Goal: Transaction & Acquisition: Download file/media

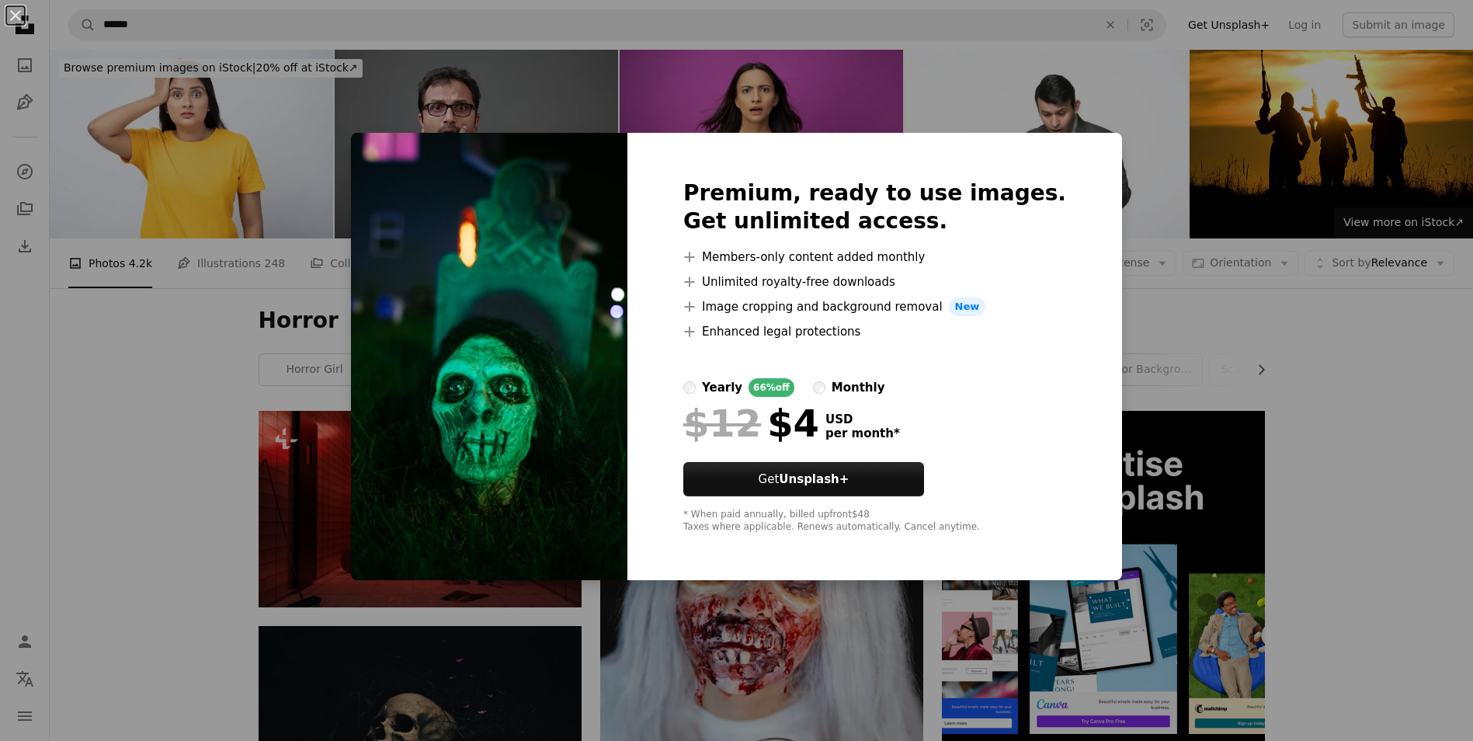
scroll to position [1553, 0]
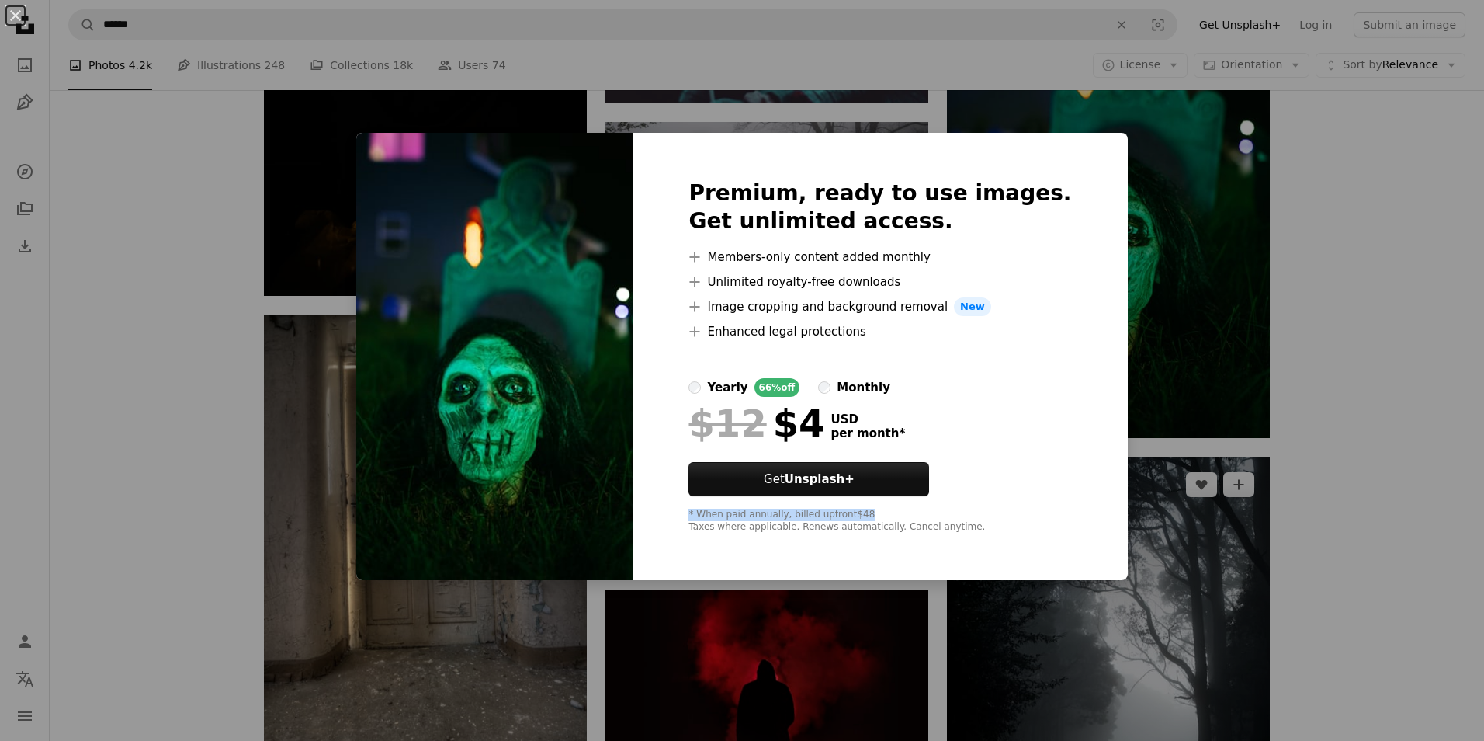
drag, startPoint x: 1329, startPoint y: 510, endPoint x: 1259, endPoint y: 483, distance: 75.0
click at [1324, 502] on div "An X shape Premium, ready to use images. Get unlimited access. A plus sign Memb…" at bounding box center [742, 370] width 1484 height 741
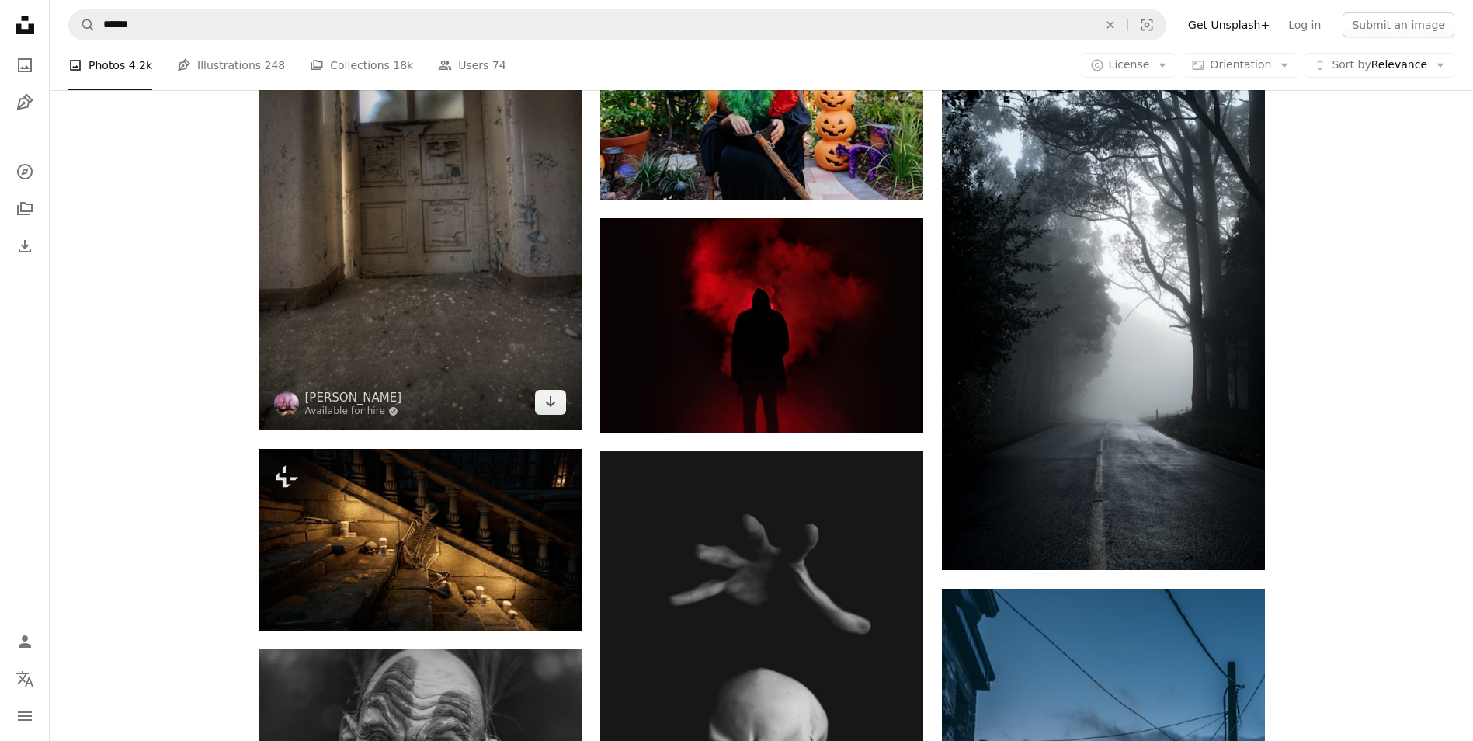
scroll to position [1941, 0]
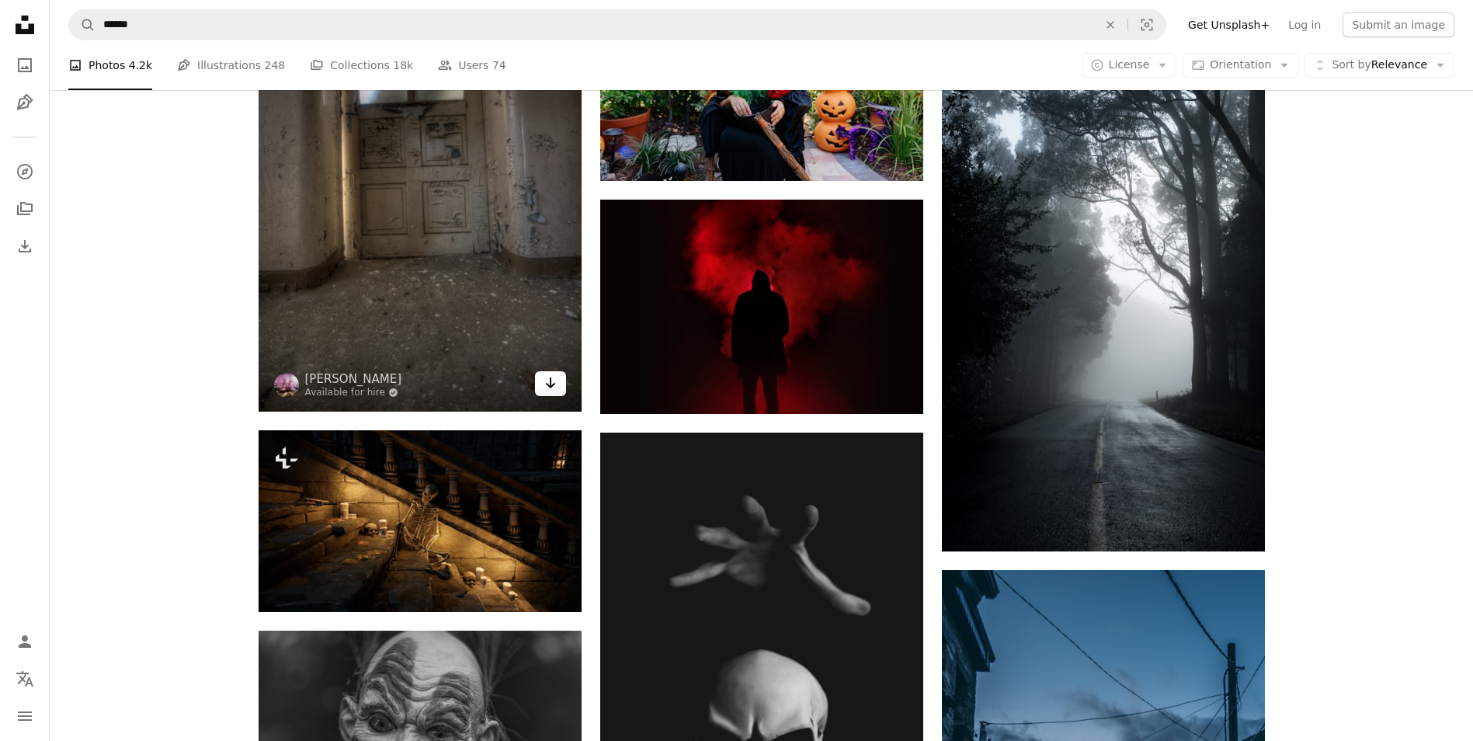
click at [547, 377] on icon "Arrow pointing down" at bounding box center [550, 382] width 12 height 19
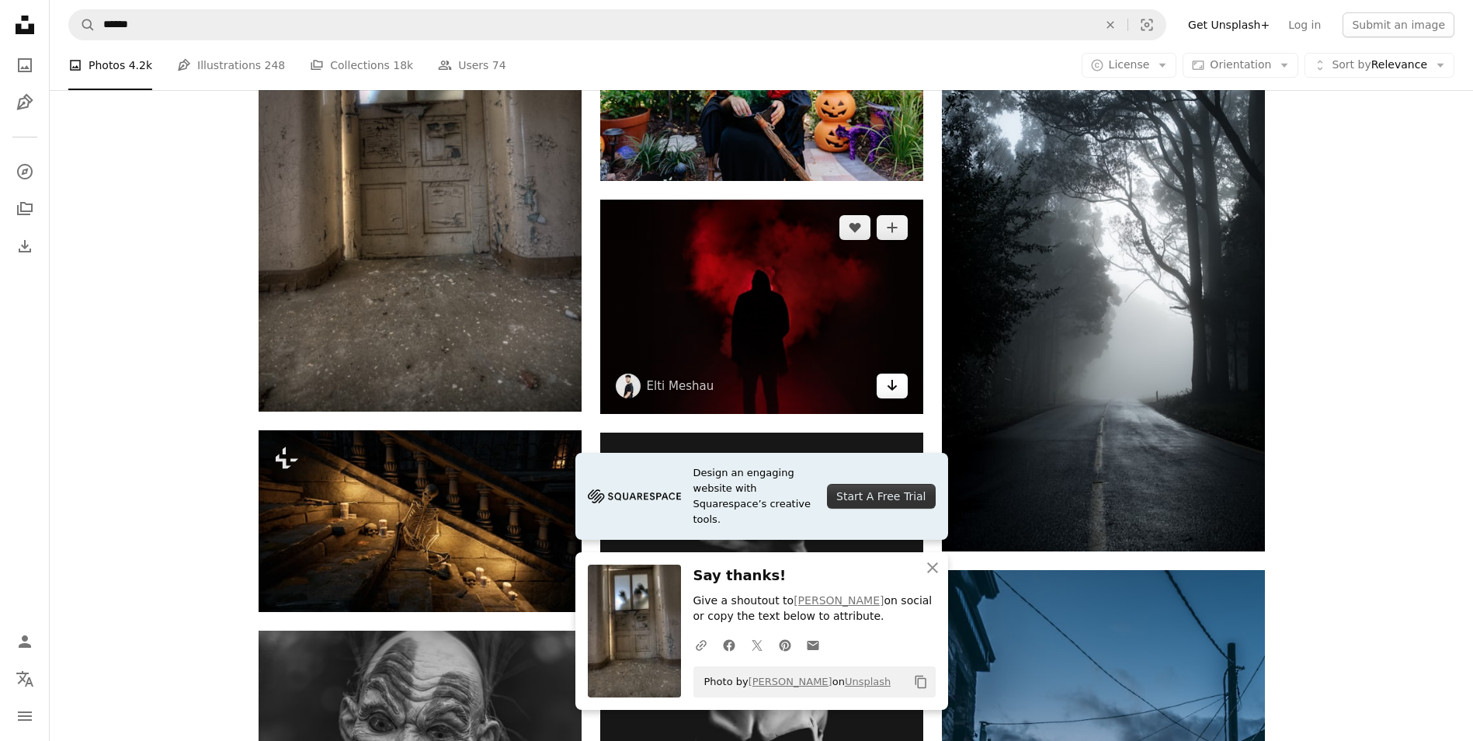
click at [890, 389] on icon "Download" at bounding box center [892, 385] width 10 height 11
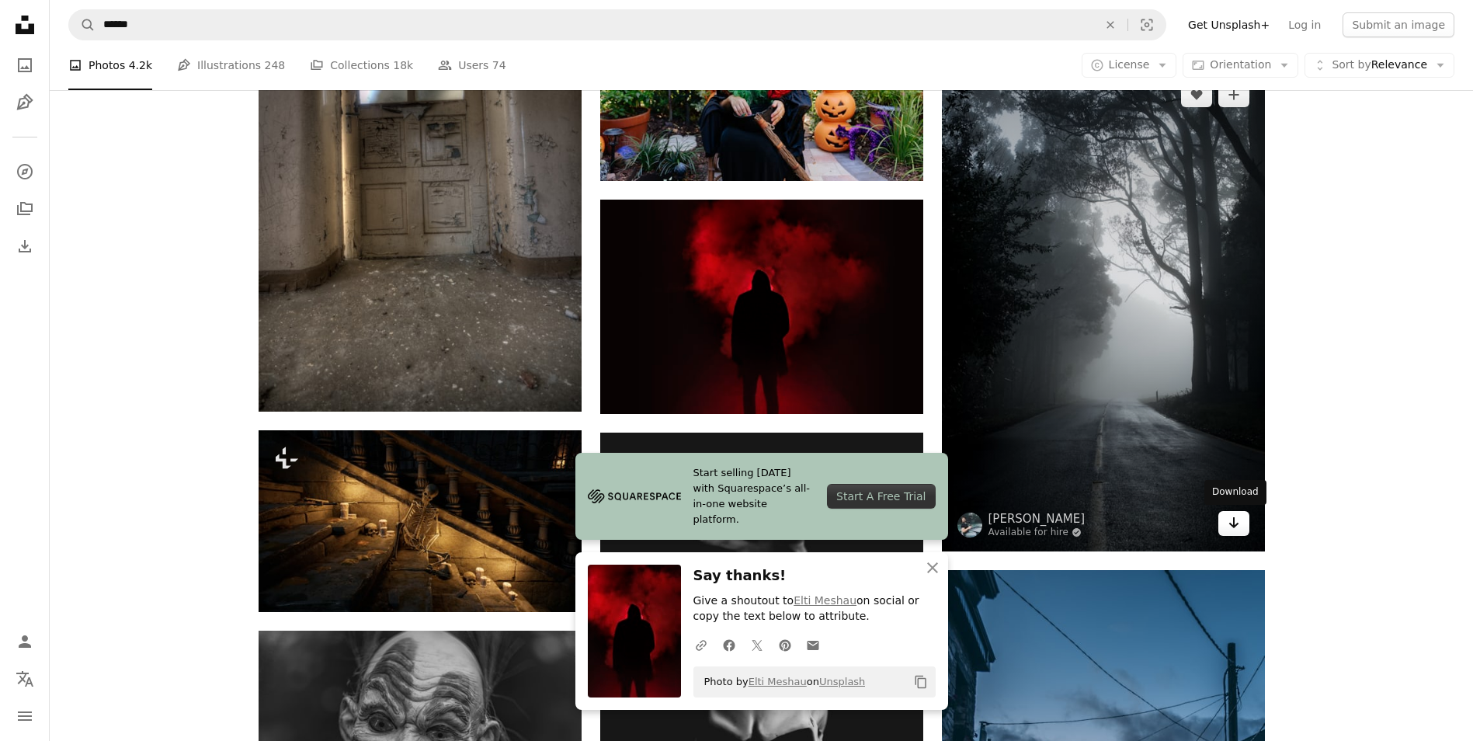
click at [1228, 513] on icon "Arrow pointing down" at bounding box center [1233, 522] width 12 height 19
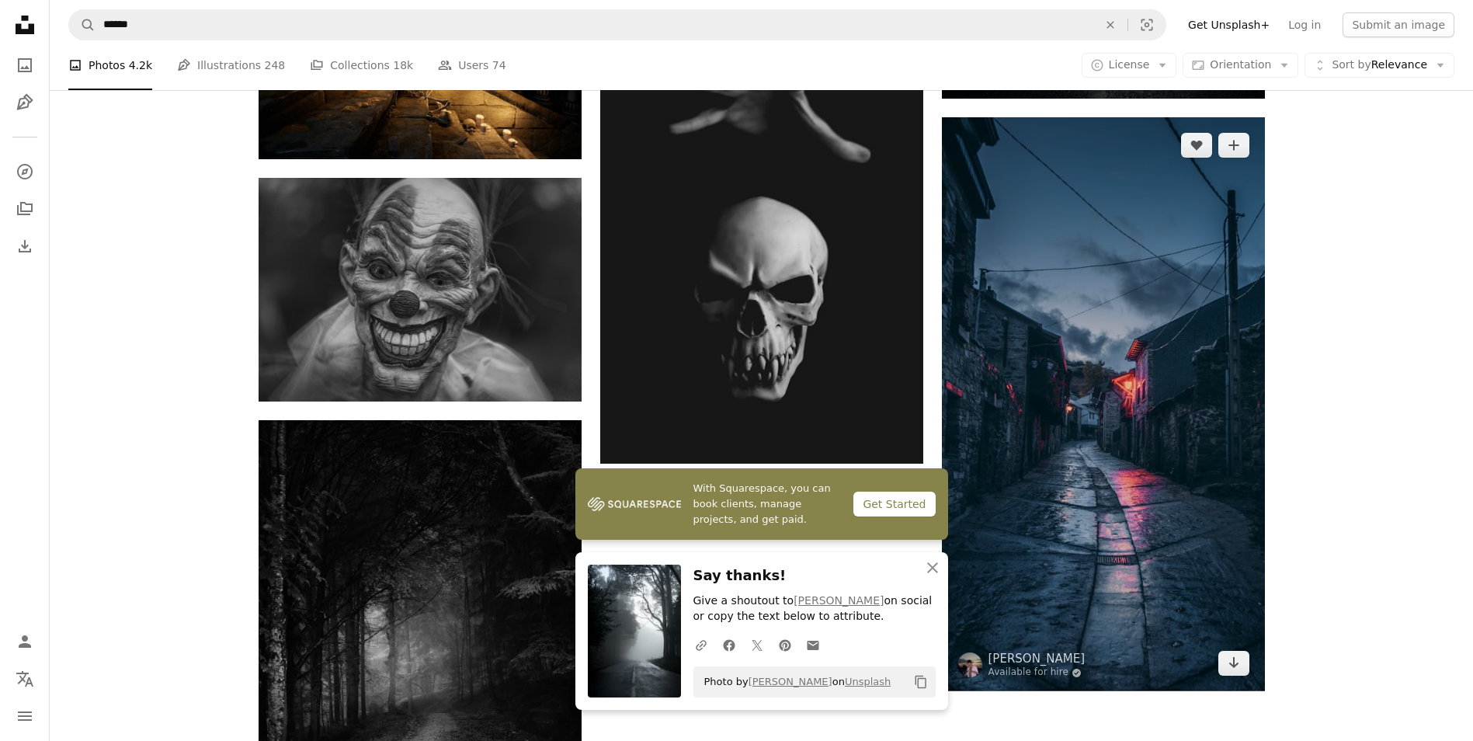
scroll to position [2407, 0]
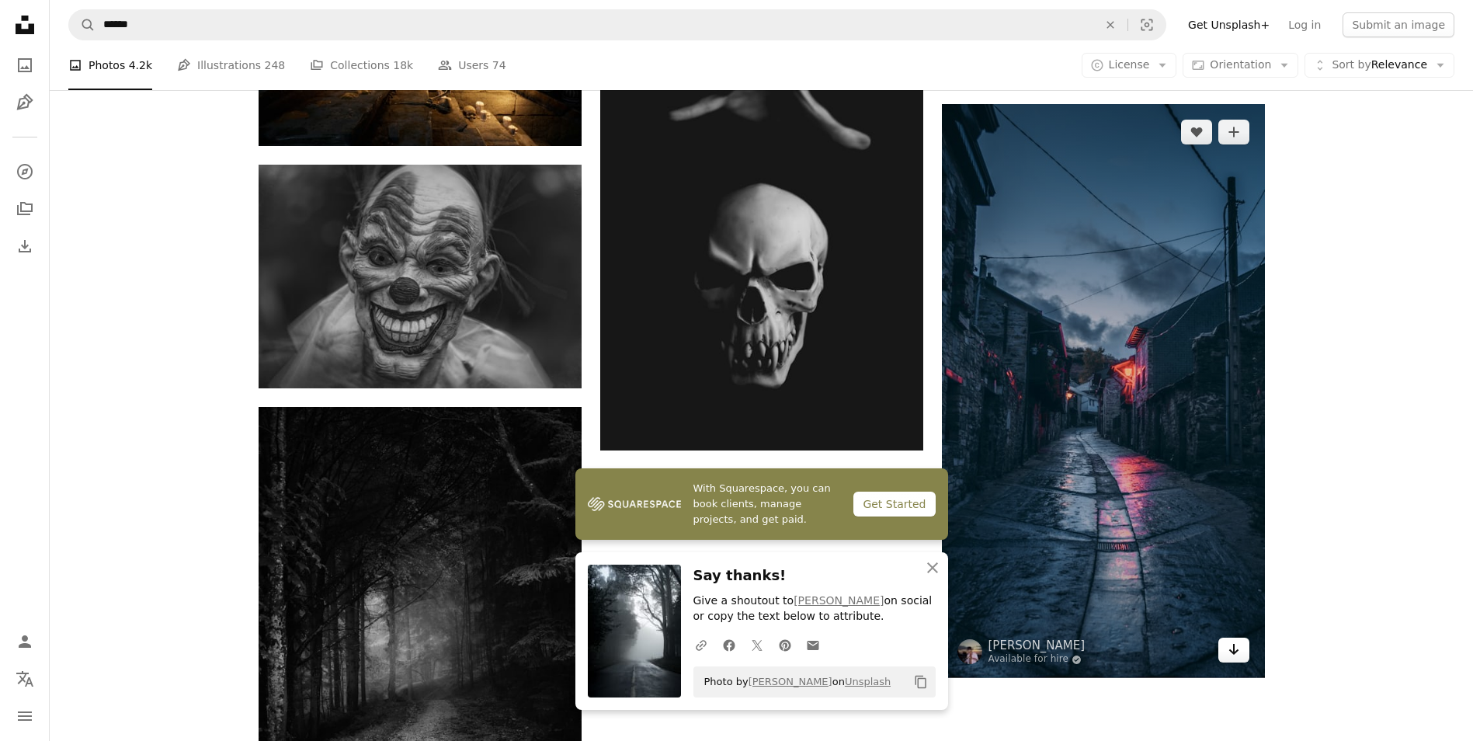
click at [1234, 647] on icon "Arrow pointing down" at bounding box center [1233, 649] width 12 height 19
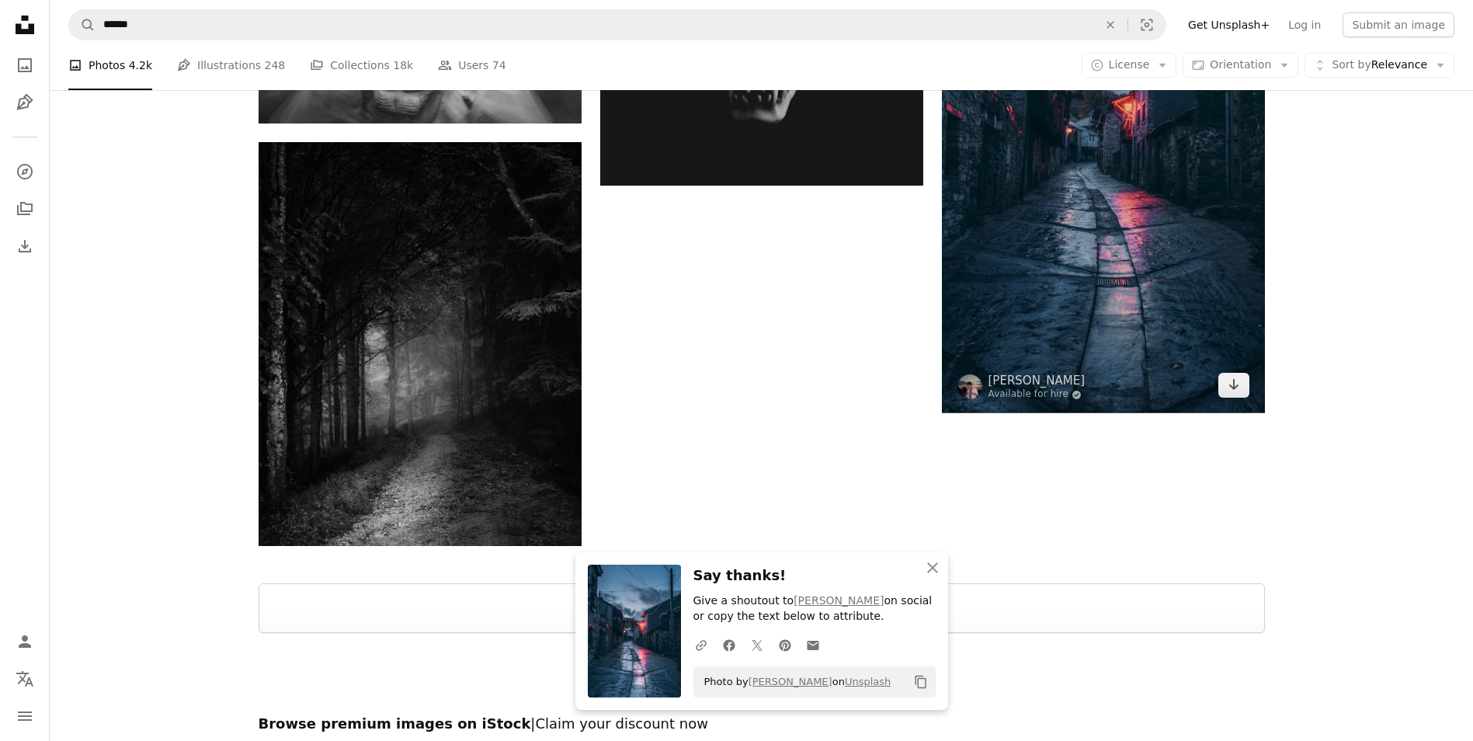
scroll to position [2717, 0]
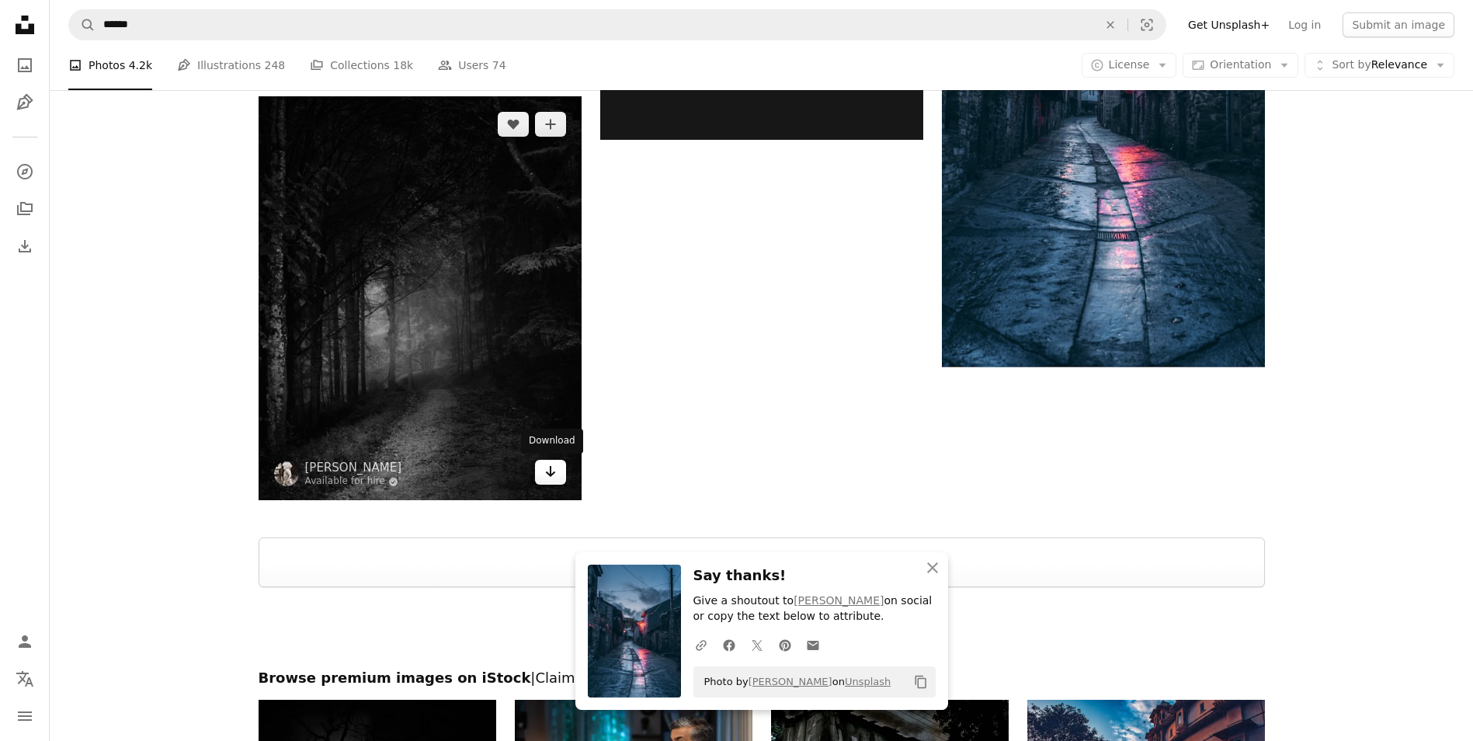
click at [552, 478] on icon "Arrow pointing down" at bounding box center [550, 471] width 12 height 19
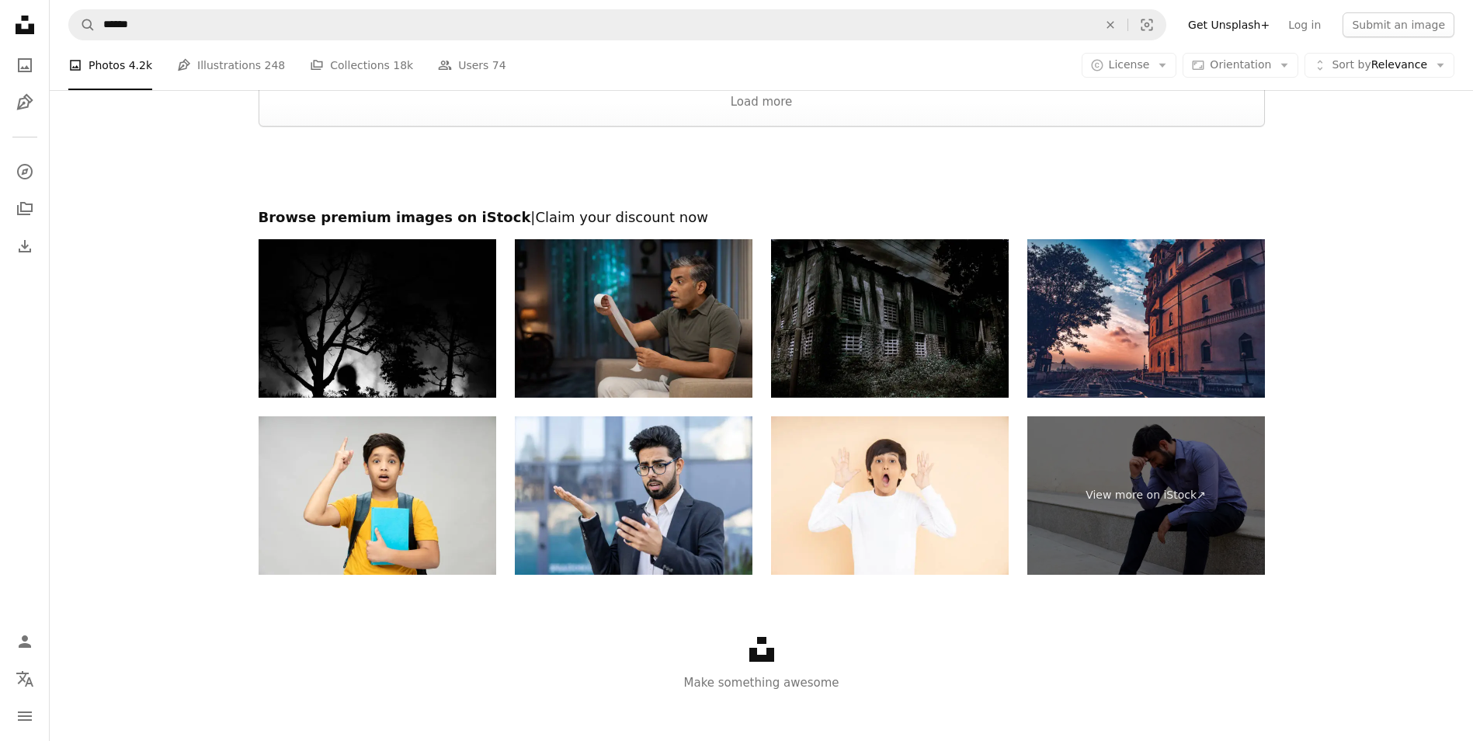
scroll to position [3190, 0]
